Goal: Information Seeking & Learning: Learn about a topic

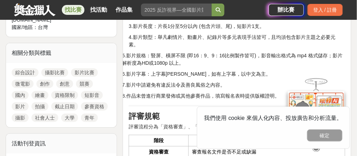
scroll to position [509, 0]
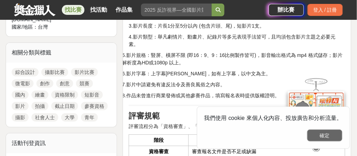
click at [330, 135] on button "確定" at bounding box center [324, 135] width 35 height 12
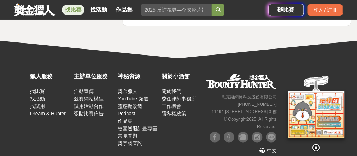
scroll to position [1618, 0]
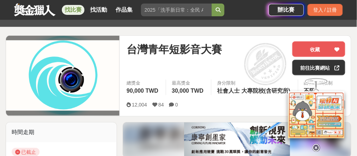
scroll to position [0, 0]
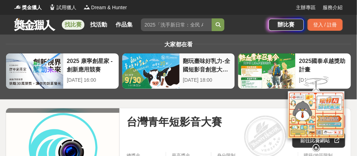
click at [200, 69] on div "翻玩臺味好乳力-全國短影音創意大募集" at bounding box center [207, 65] width 48 height 16
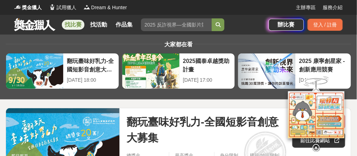
click at [200, 69] on div "2025國泰卓越獎助計畫" at bounding box center [207, 65] width 48 height 16
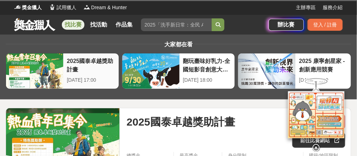
click at [77, 62] on div "2025國泰卓越獎助計畫" at bounding box center [91, 65] width 48 height 16
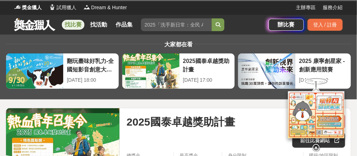
click at [77, 62] on div "翻玩臺味好乳力-全國短影音創意大募集" at bounding box center [91, 65] width 48 height 16
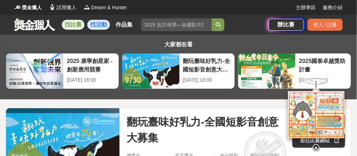
click at [110, 26] on link "找活動" at bounding box center [98, 25] width 23 height 10
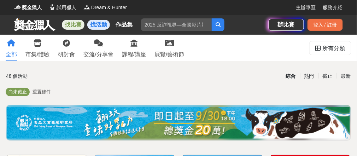
click at [77, 25] on link "找比賽" at bounding box center [73, 25] width 23 height 10
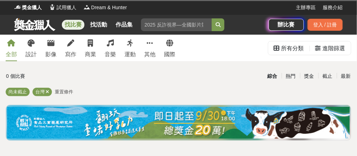
click at [80, 28] on link "找比賽" at bounding box center [73, 25] width 23 height 10
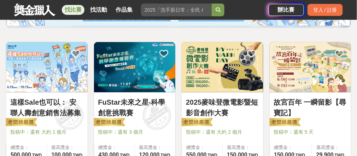
scroll to position [113, 0]
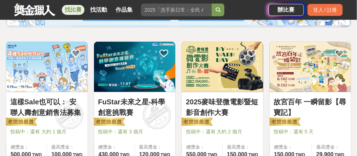
click at [210, 83] on img at bounding box center [223, 67] width 82 height 50
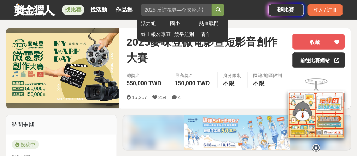
scroll to position [80, 0]
